Goal: Task Accomplishment & Management: Use online tool/utility

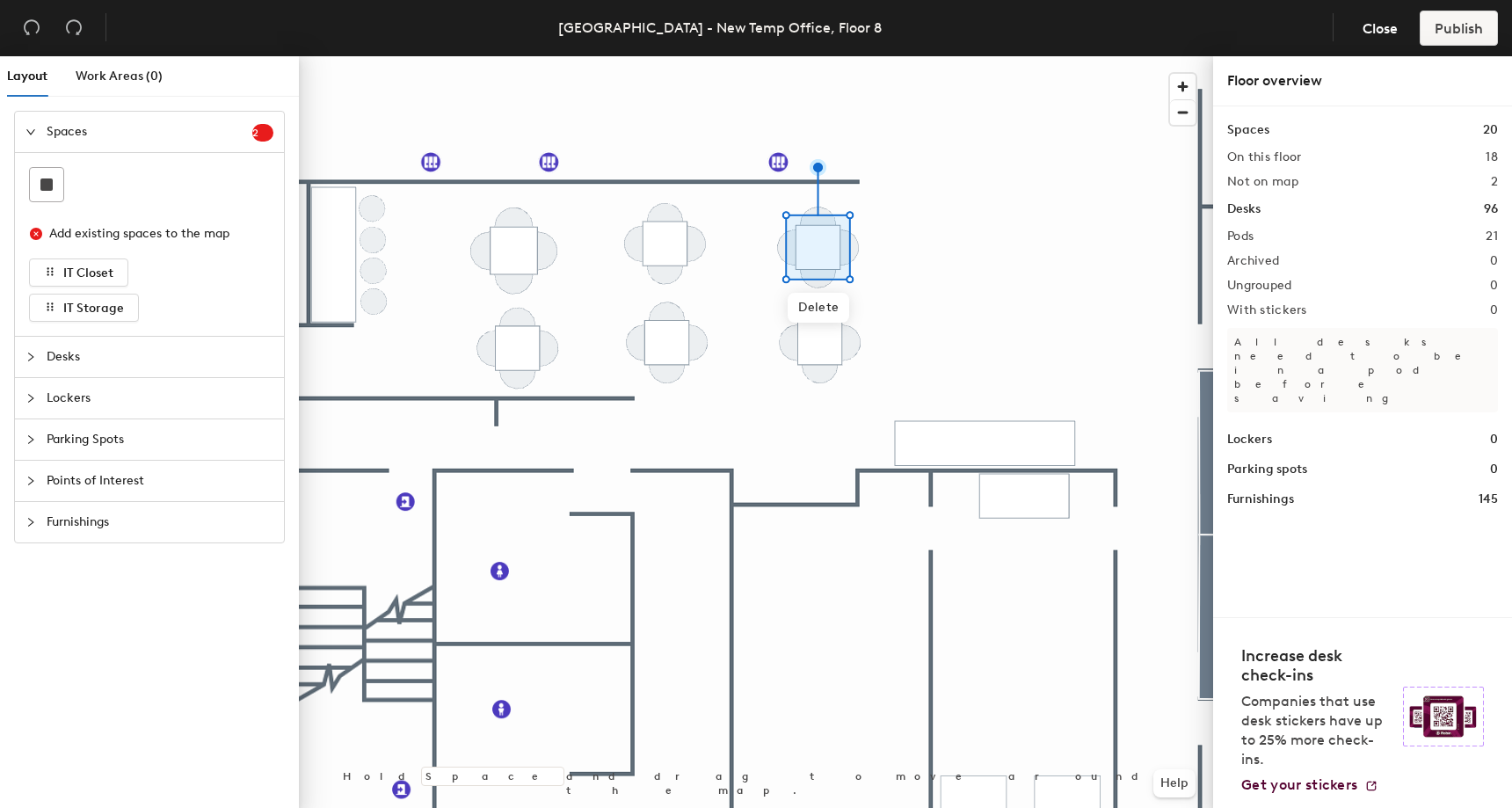
click at [756, 56] on div at bounding box center [756, 56] width 914 height 0
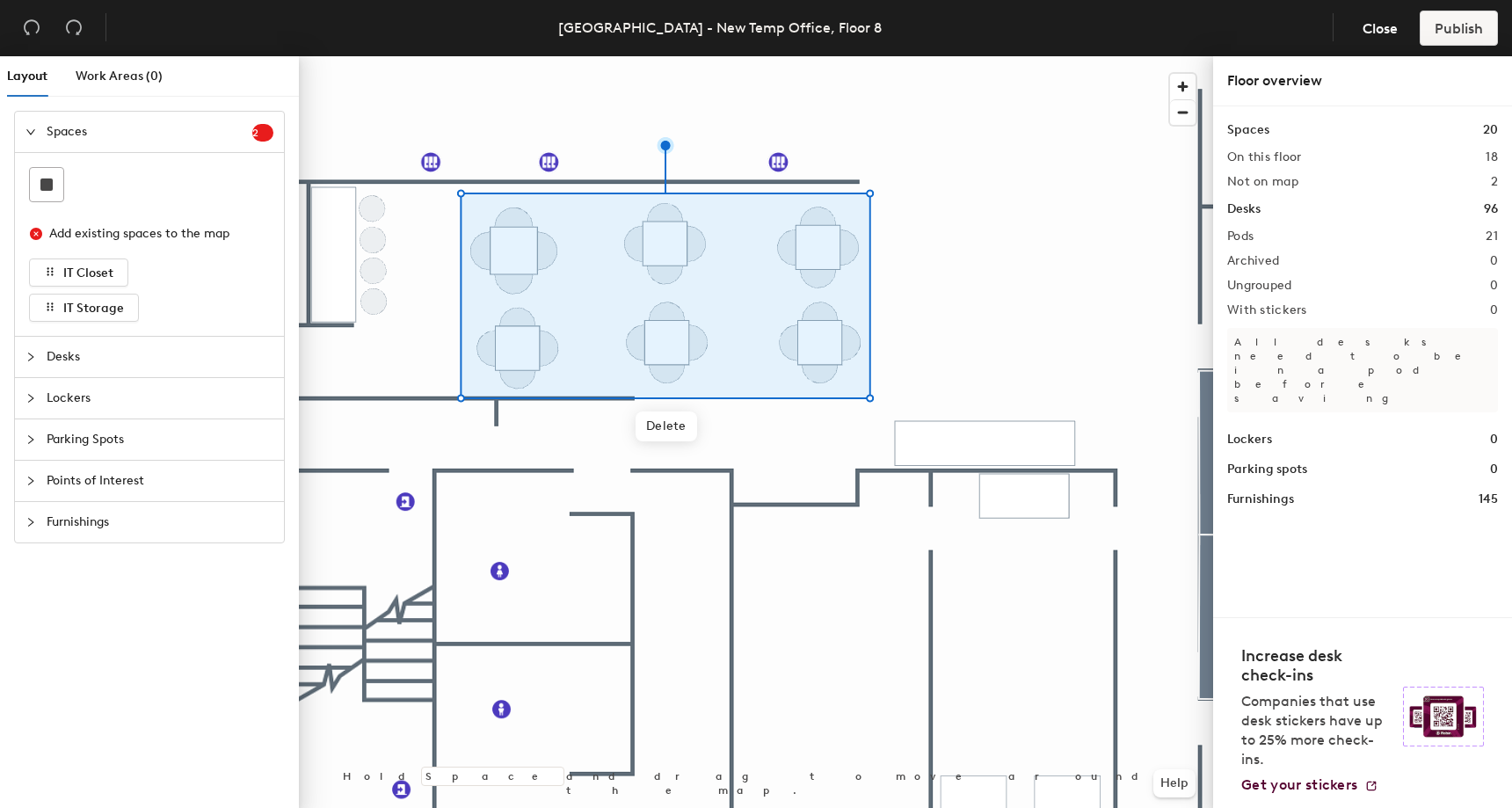
click at [1024, 56] on div at bounding box center [756, 56] width 914 height 0
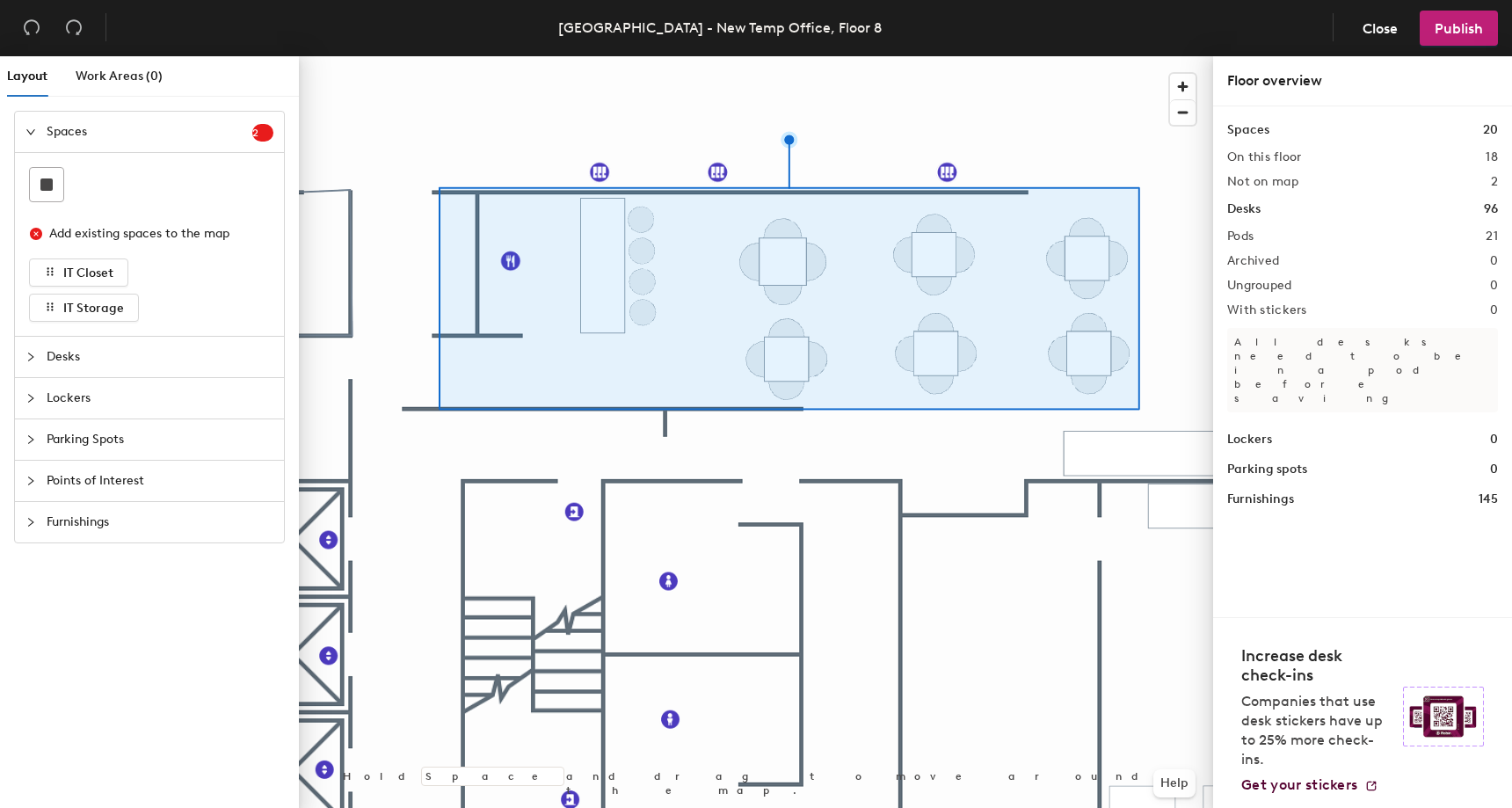
click at [1166, 56] on div at bounding box center [756, 56] width 914 height 0
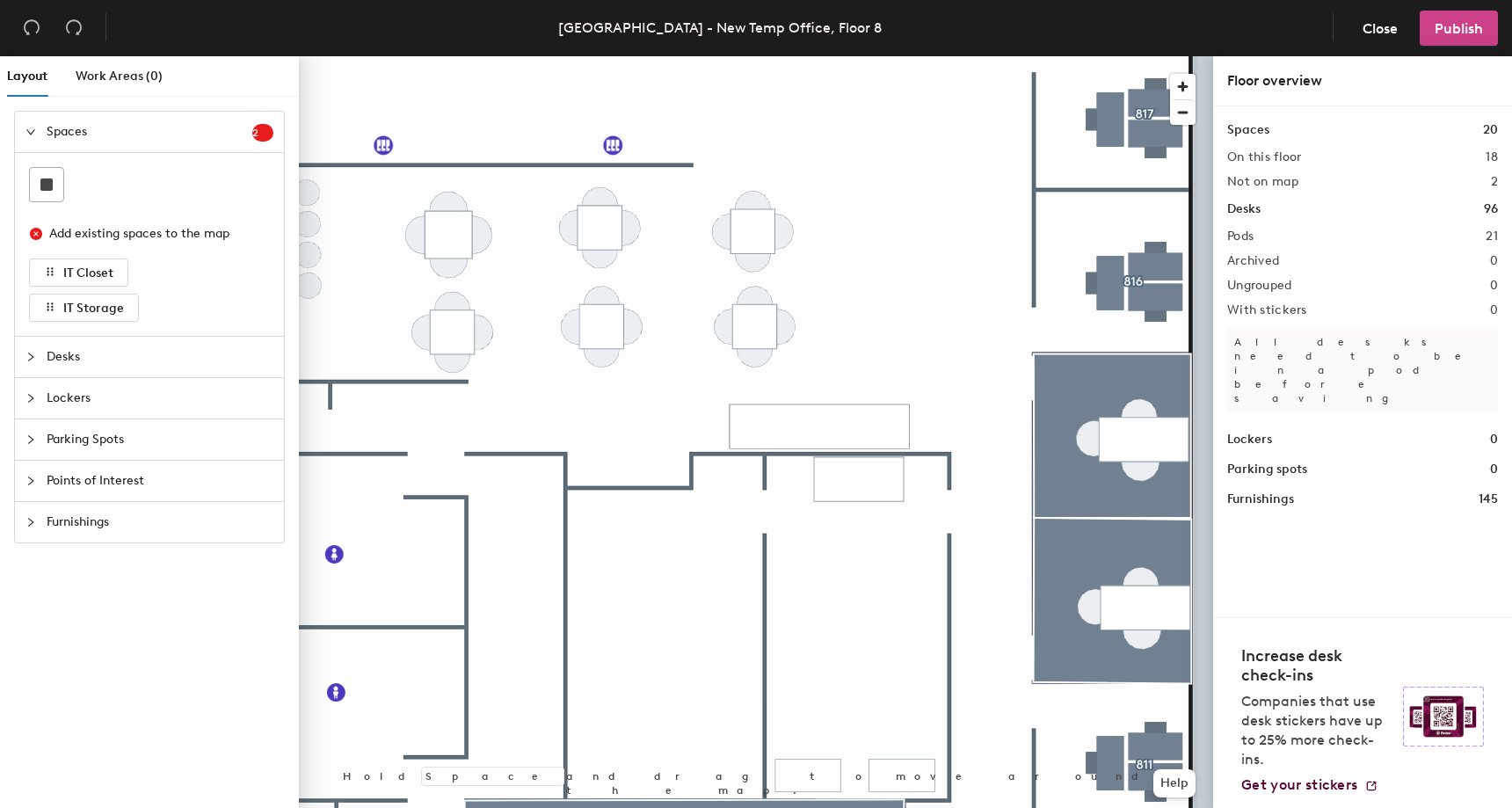
click at [1449, 34] on span "Publish" at bounding box center [1458, 28] width 48 height 17
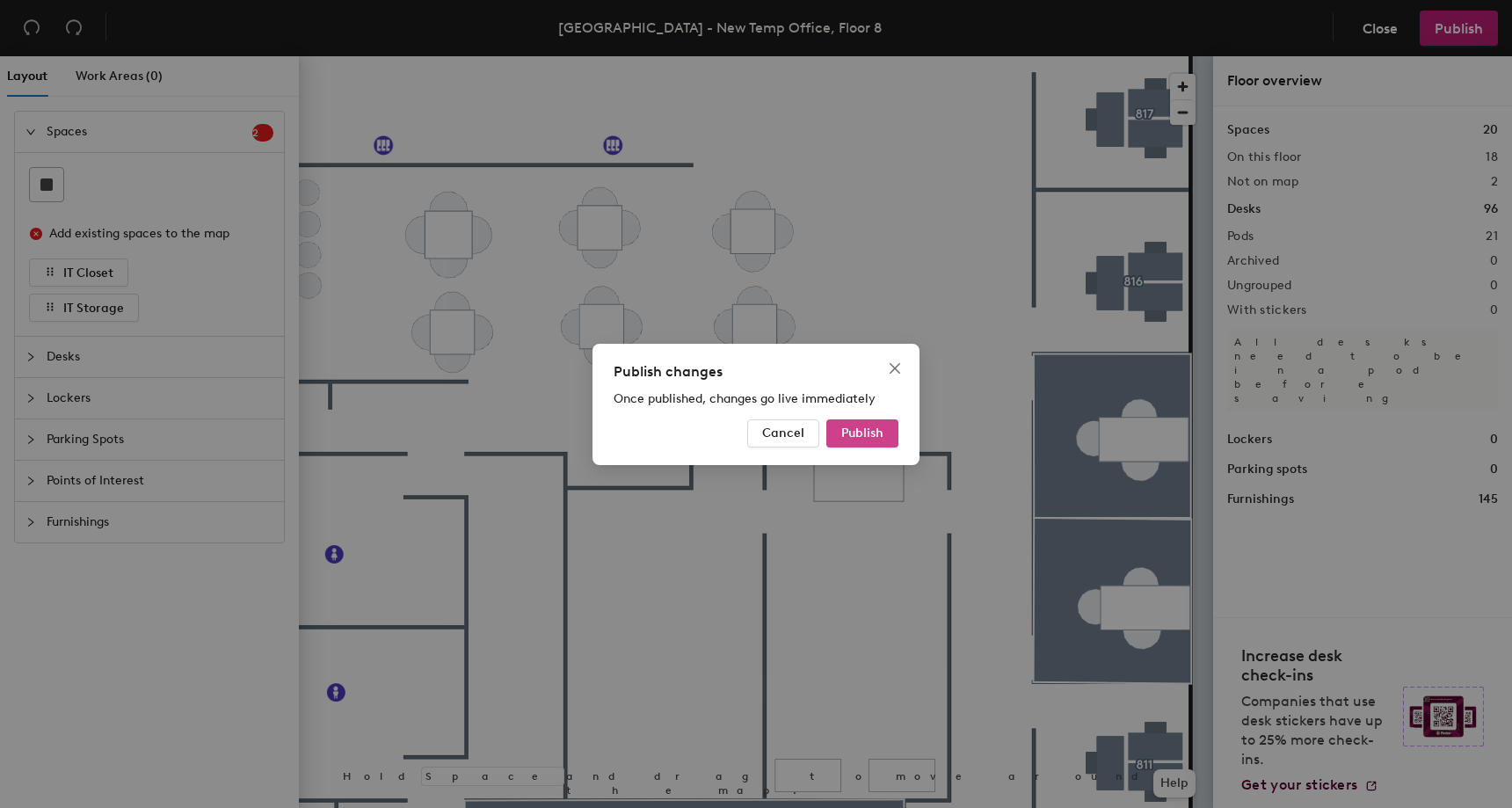
click at [861, 436] on span "Publish" at bounding box center [862, 433] width 42 height 15
